Goal: Information Seeking & Learning: Understand process/instructions

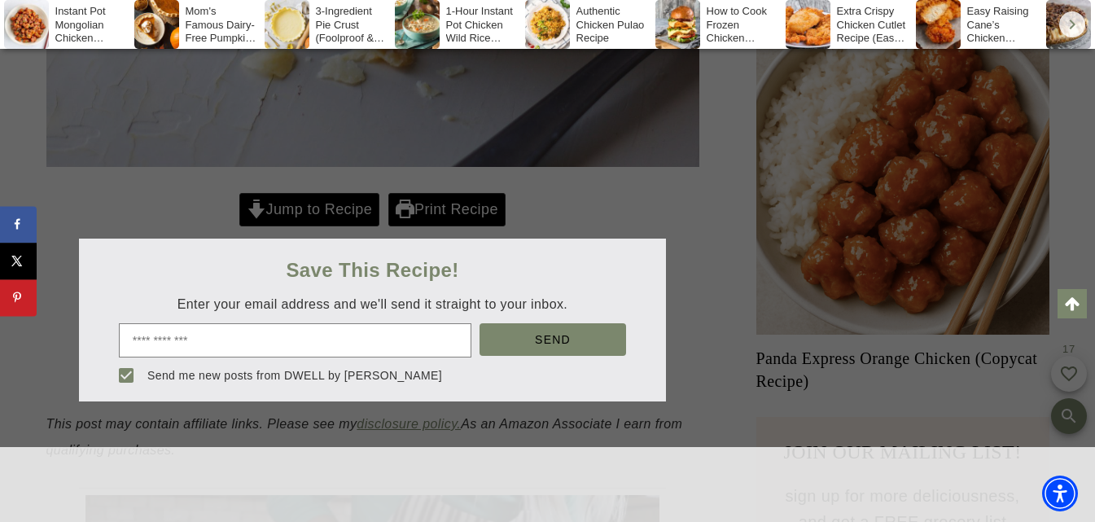
click at [283, 215] on div at bounding box center [547, 261] width 1095 height 522
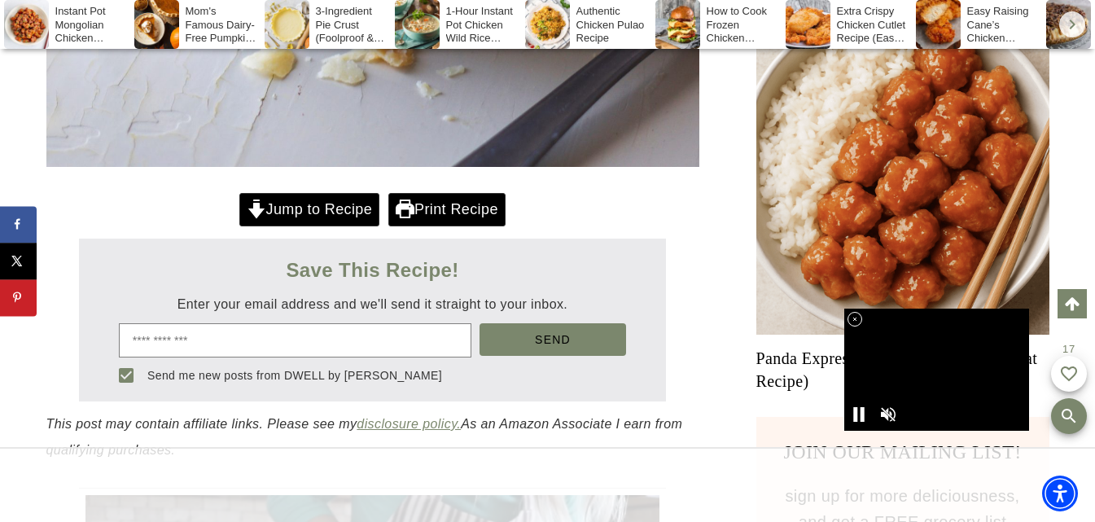
click at [296, 213] on link "Jump to Recipe" at bounding box center [309, 209] width 140 height 33
